Goal: Information Seeking & Learning: Learn about a topic

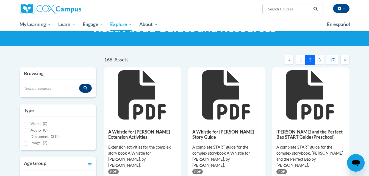
scroll to position [14, 0]
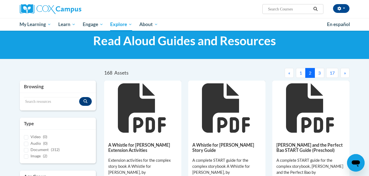
click at [321, 75] on button "3" at bounding box center [319, 73] width 10 height 10
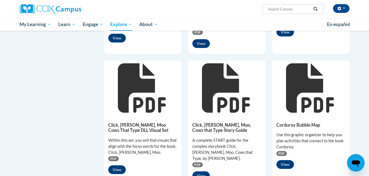
scroll to position [174, 0]
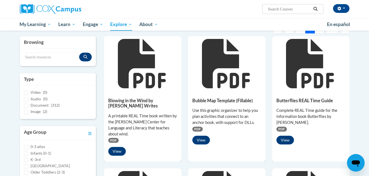
scroll to position [54, 0]
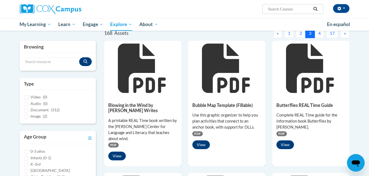
click at [320, 34] on button "4" at bounding box center [319, 33] width 10 height 10
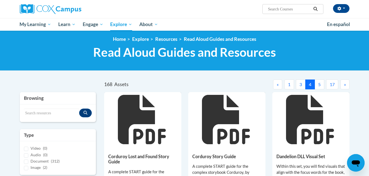
scroll to position [0, 0]
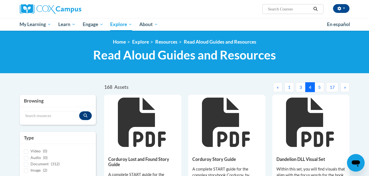
click at [320, 90] on button "5" at bounding box center [319, 87] width 10 height 10
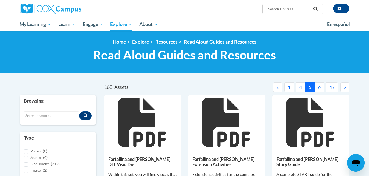
click at [319, 90] on button "6" at bounding box center [319, 87] width 10 height 10
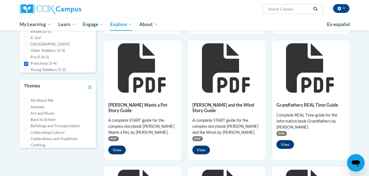
scroll to position [210, 0]
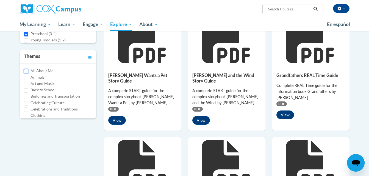
click at [26, 72] on input "All About Me" at bounding box center [26, 71] width 4 height 4
checkbox input "true"
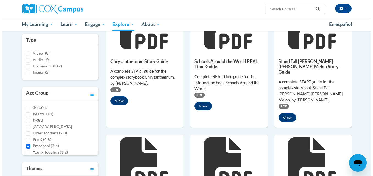
scroll to position [87, 0]
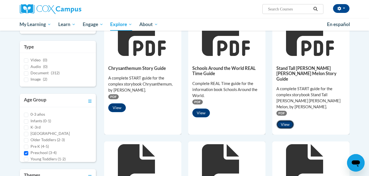
click at [286, 120] on button "View" at bounding box center [285, 124] width 18 height 9
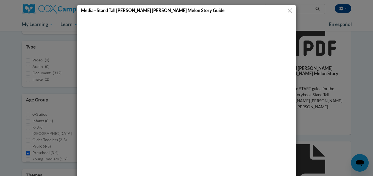
scroll to position [4, 0]
